Goal: Information Seeking & Learning: Check status

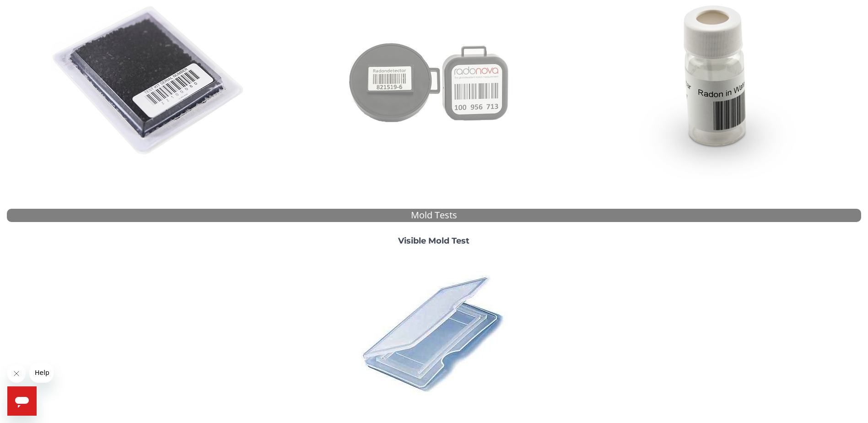
scroll to position [183, 0]
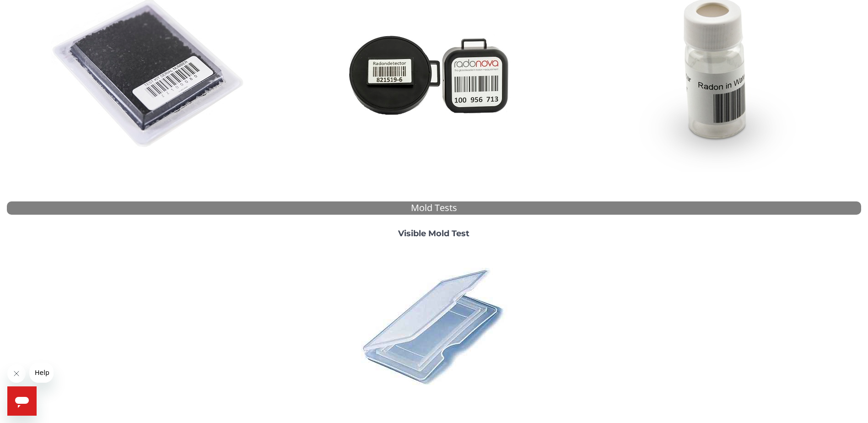
click at [448, 241] on div "Visible Mold Test" at bounding box center [434, 314] width 285 height 184
click at [442, 235] on strong "Visible Mold Test" at bounding box center [433, 233] width 71 height 10
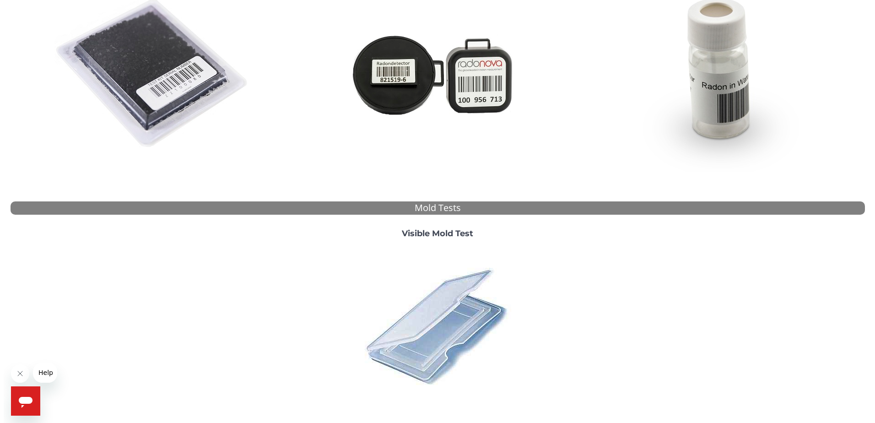
scroll to position [0, 0]
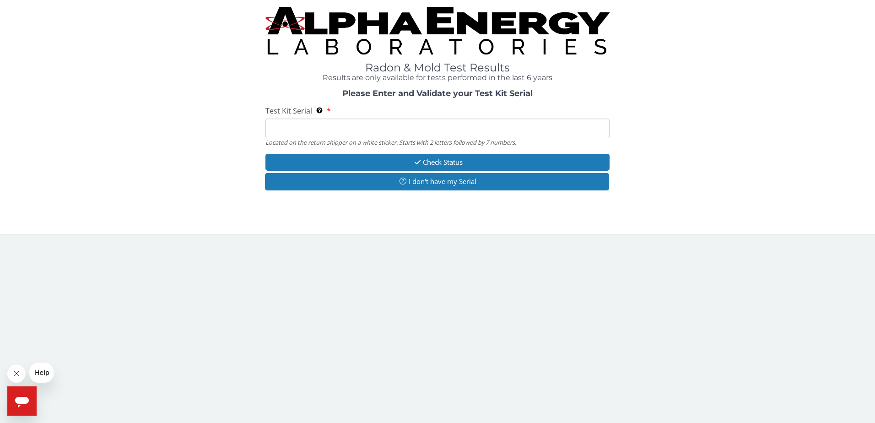
click at [353, 128] on input "Test Kit Serial Located on the return shipper on a white sticker. Starts with 2…" at bounding box center [437, 129] width 345 height 20
type input "ML179187"
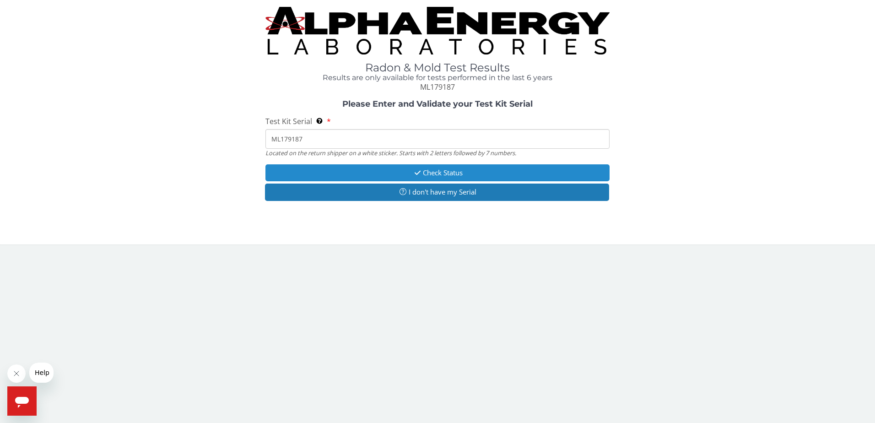
click at [343, 172] on button "Check Status" at bounding box center [437, 172] width 345 height 17
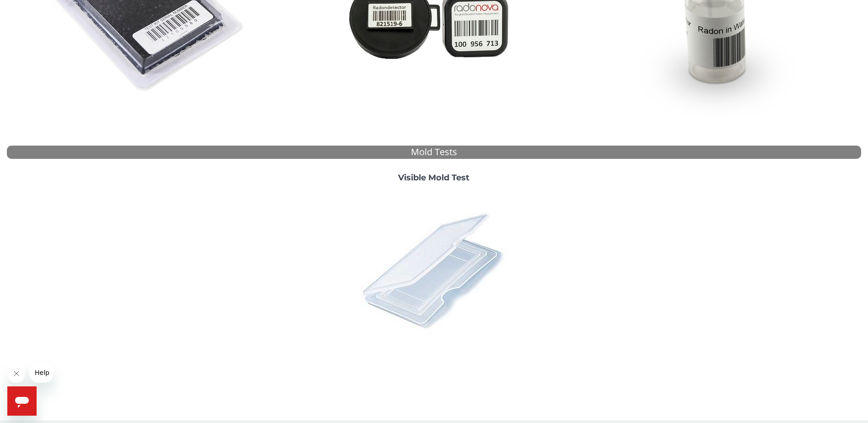
scroll to position [246, 0]
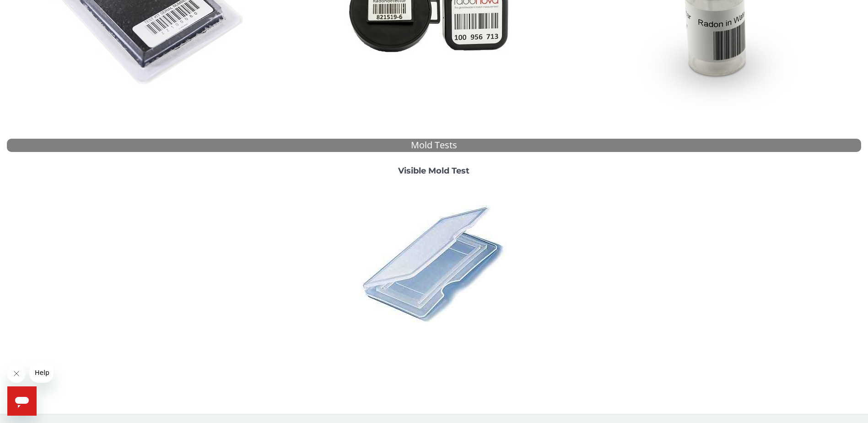
click at [450, 170] on strong "Visible Mold Test" at bounding box center [433, 171] width 71 height 10
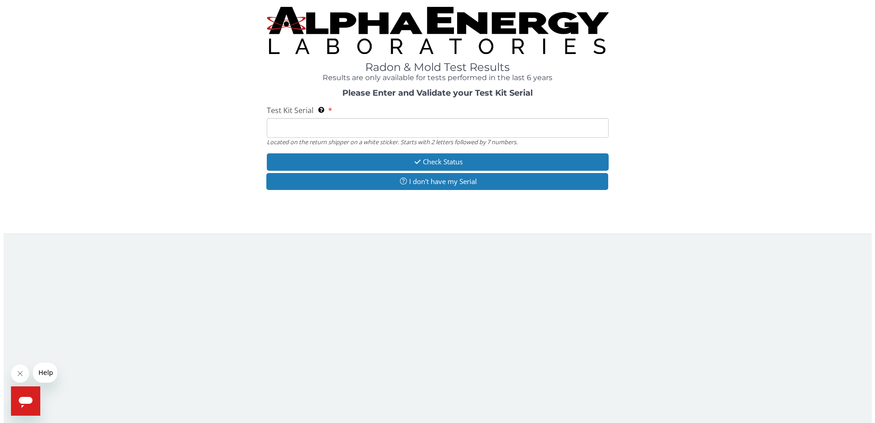
scroll to position [0, 0]
